Goal: Navigation & Orientation: Find specific page/section

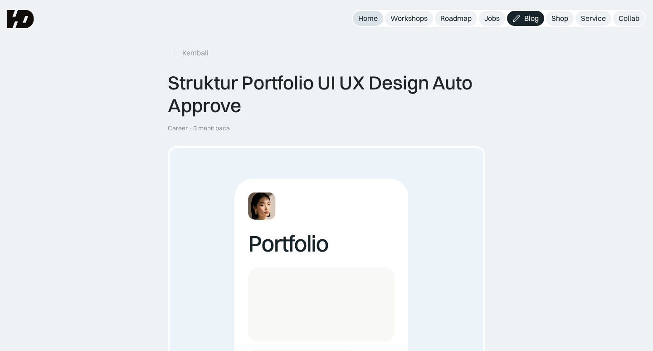
click at [368, 17] on div "Home" at bounding box center [368, 19] width 20 height 10
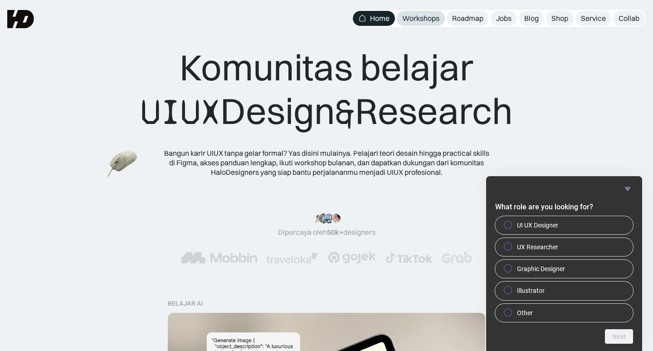
click at [419, 15] on div "Workshops" at bounding box center [421, 19] width 37 height 10
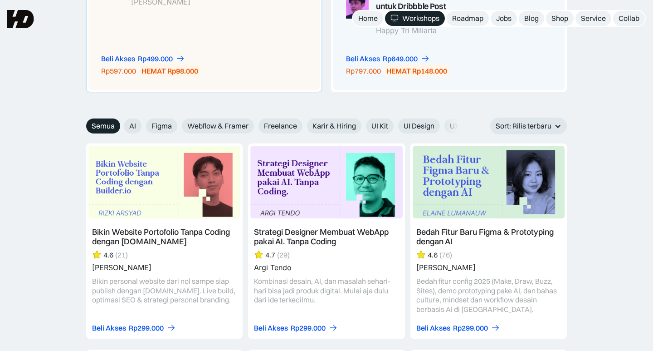
scroll to position [771, 0]
